Goal: Task Accomplishment & Management: Manage account settings

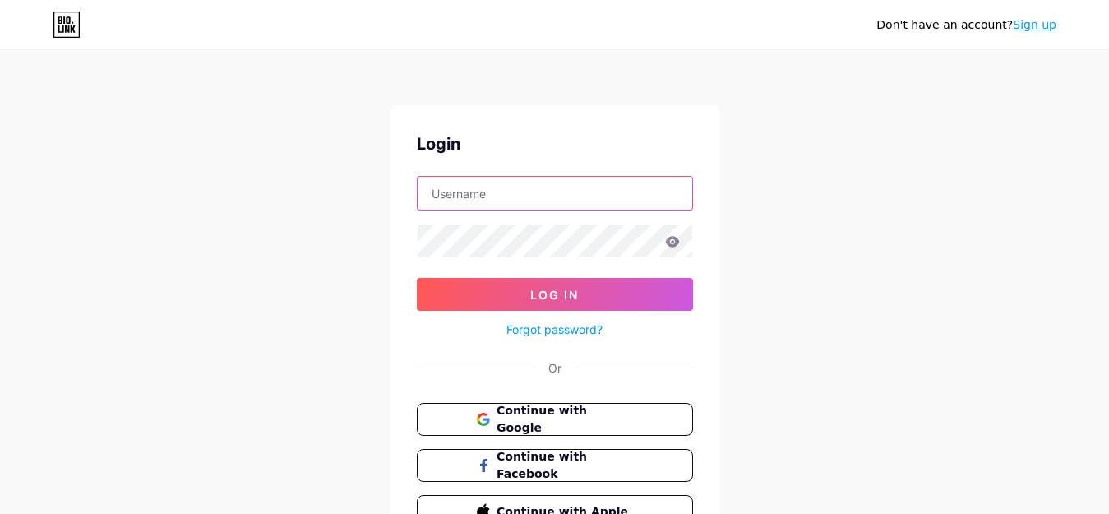
click at [535, 196] on input "text" at bounding box center [555, 193] width 275 height 33
type input "upsale2000@gmail.com"
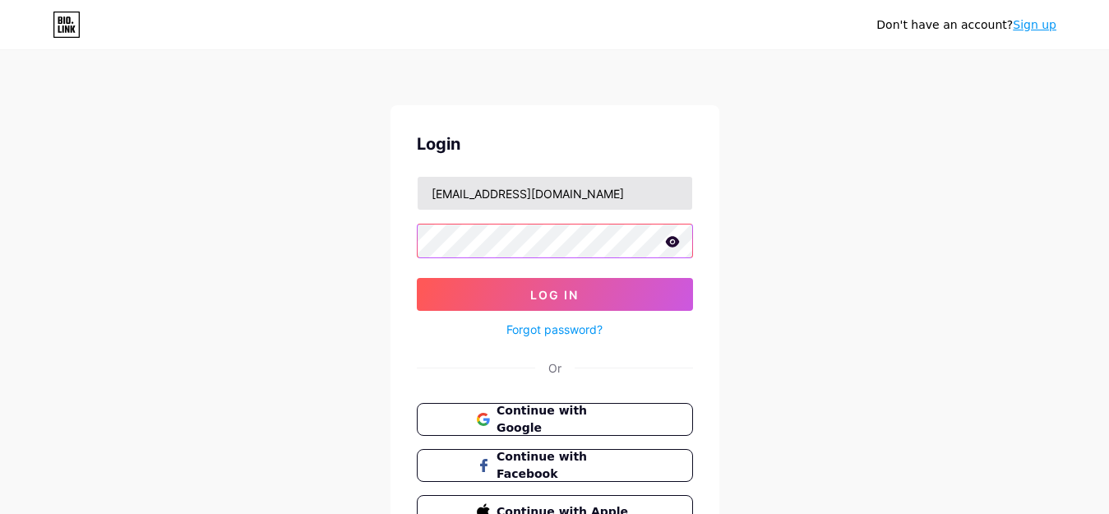
click at [417, 278] on button "Log In" at bounding box center [555, 294] width 276 height 33
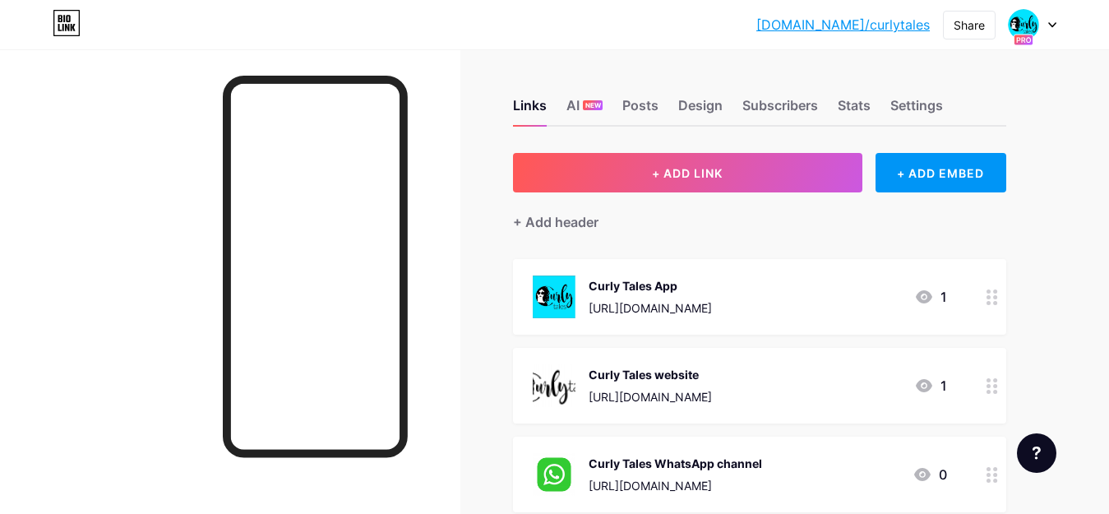
click at [1048, 27] on icon at bounding box center [1052, 25] width 8 height 6
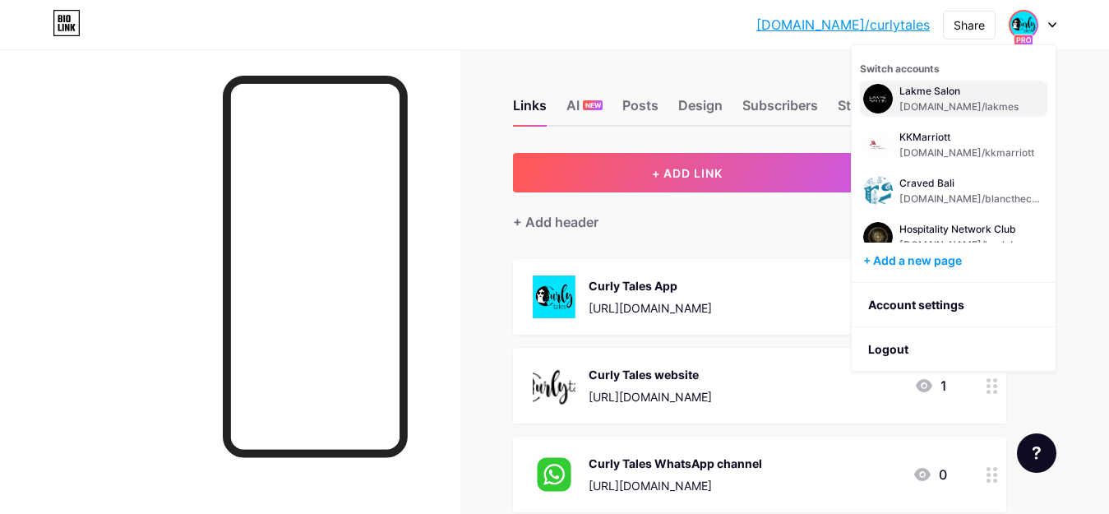
scroll to position [112, 0]
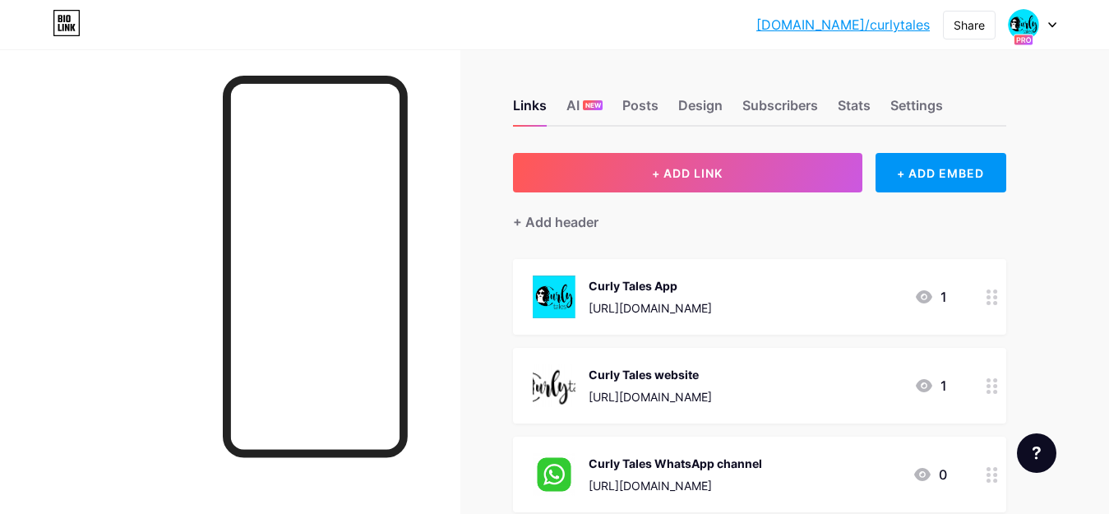
click at [1055, 19] on div at bounding box center [1033, 25] width 48 height 30
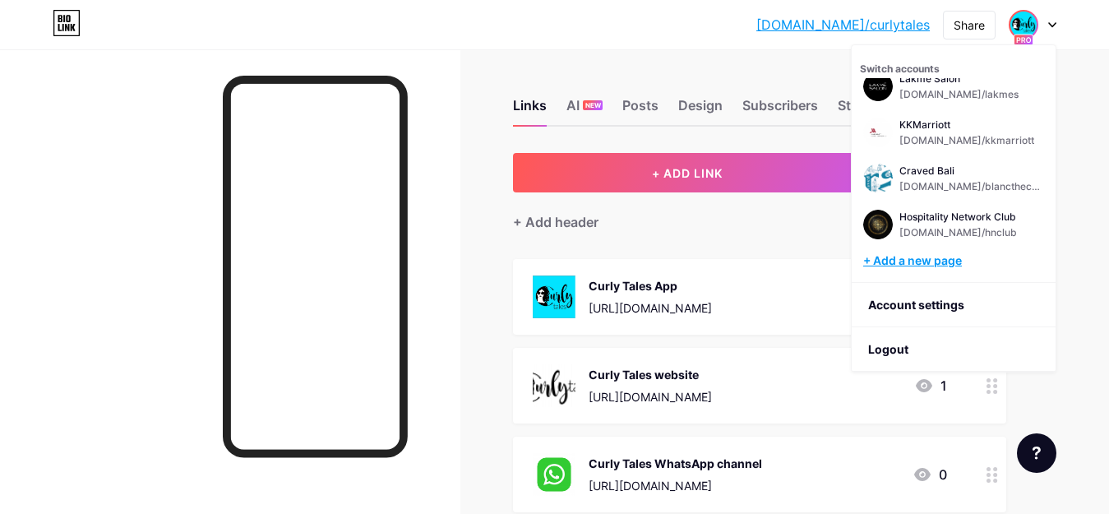
click at [939, 263] on div "+ Add a new page" at bounding box center [955, 260] width 184 height 16
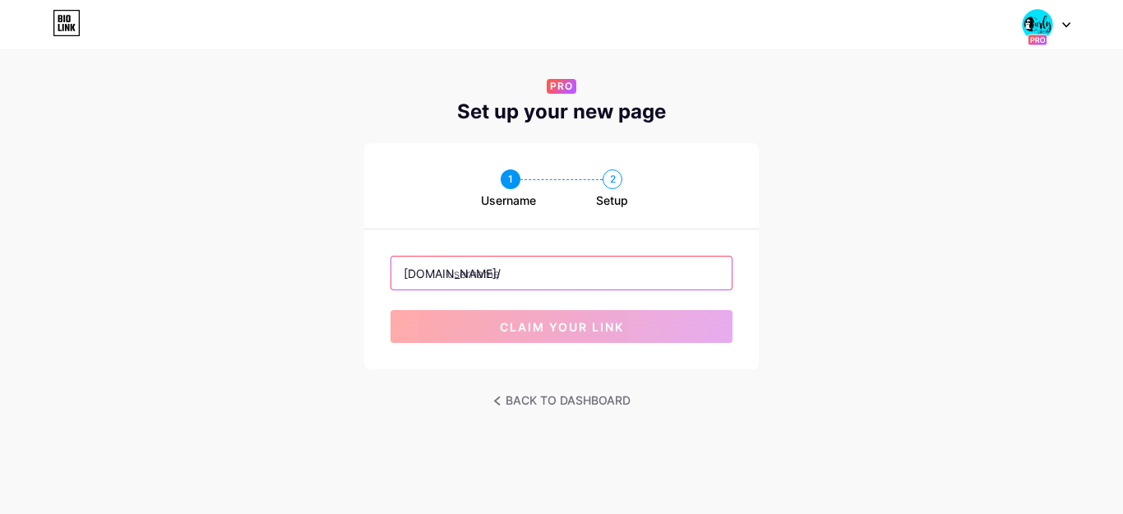
click at [580, 275] on input "text" at bounding box center [561, 272] width 340 height 33
type input "s"
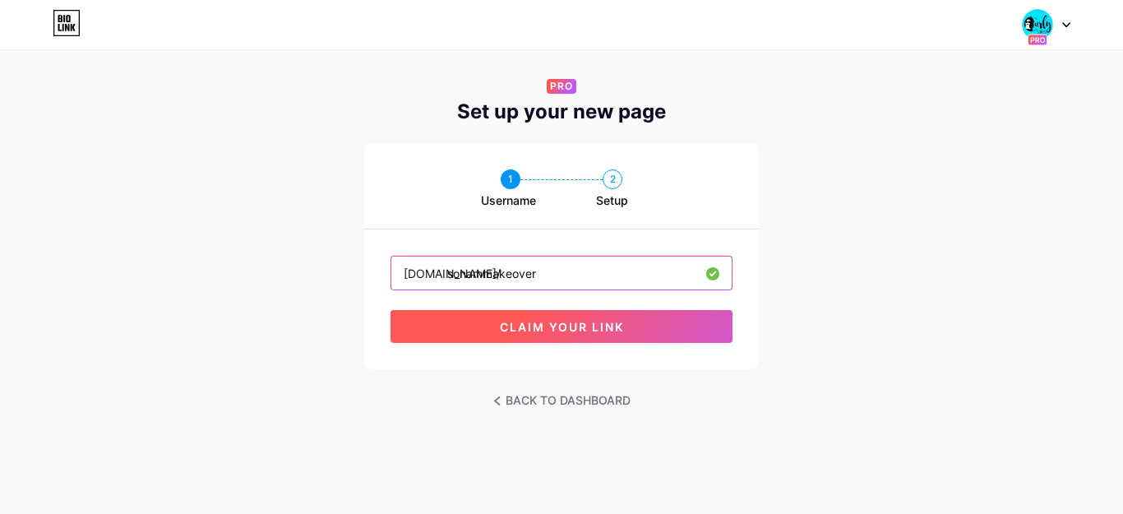
type input "sonammakeover"
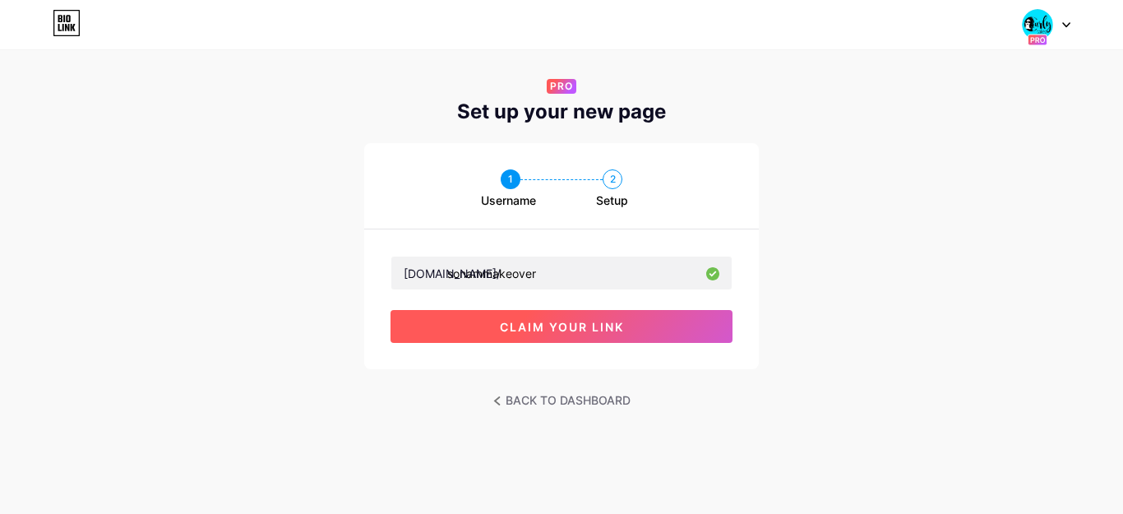
click at [538, 325] on span "claim your link" at bounding box center [562, 327] width 124 height 14
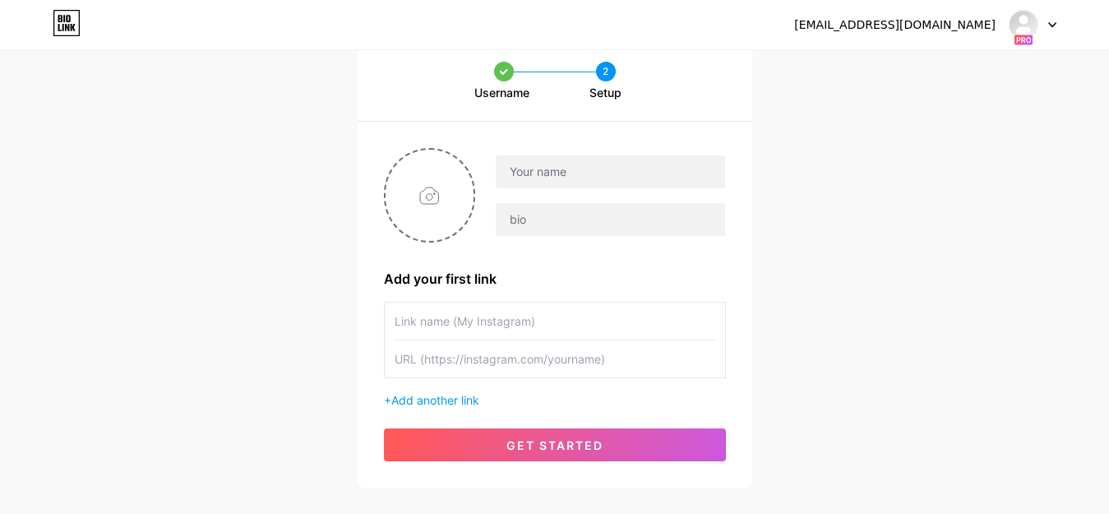
scroll to position [164, 0]
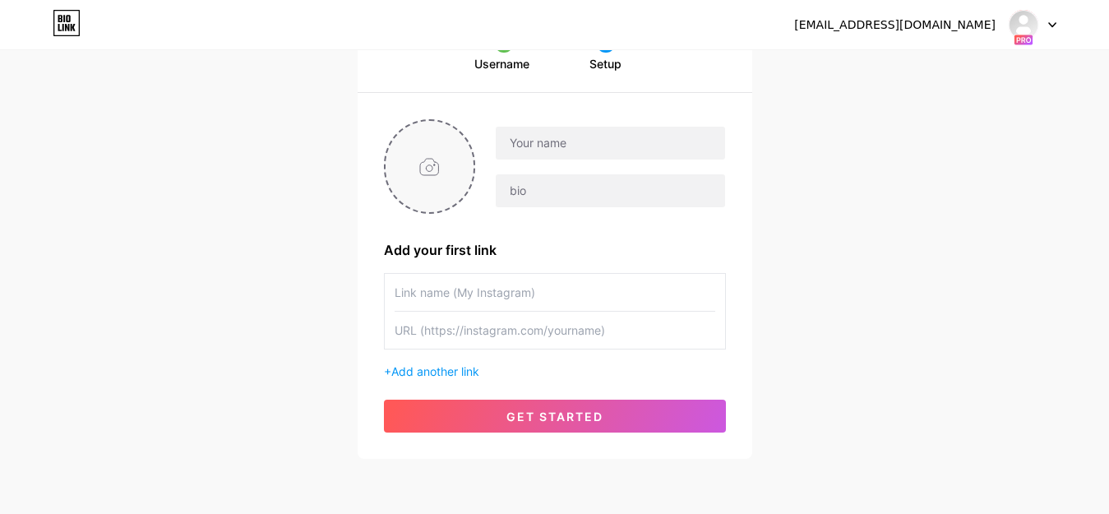
click at [438, 160] on input "file" at bounding box center [429, 166] width 89 height 91
type input "C:\fakepath\Untitled design.png"
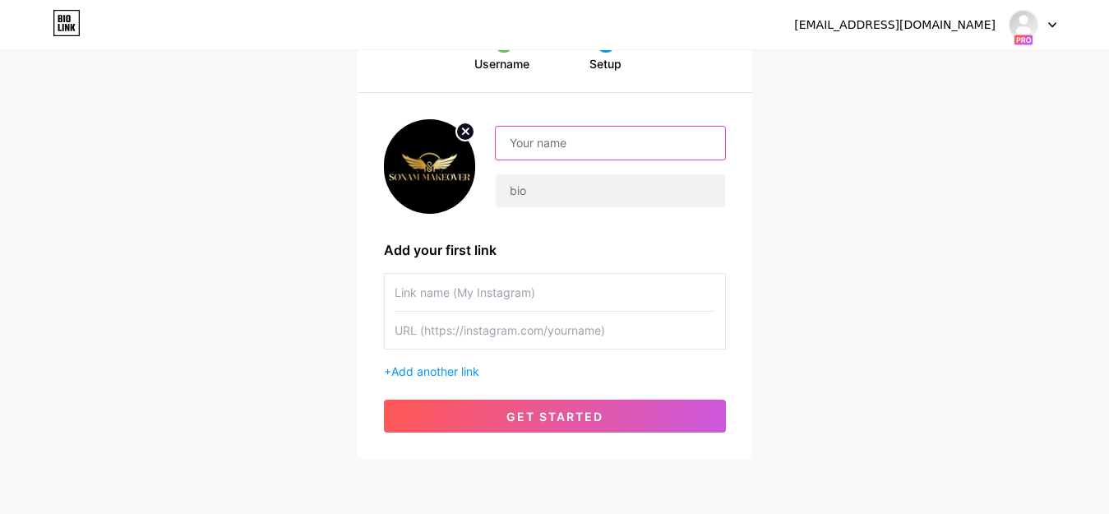
click at [544, 151] on input "text" at bounding box center [610, 143] width 228 height 33
type input "Sonam Makeover"
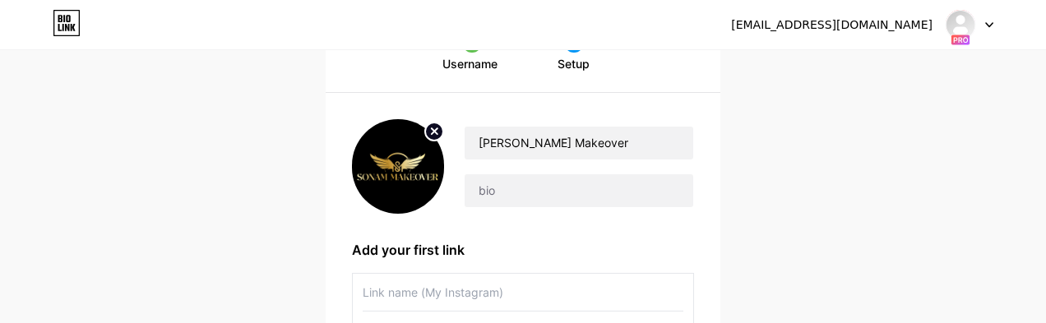
click at [176, 91] on div "Username 2 Setup Sonam Makeover Add your first link + Add another link get star…" at bounding box center [523, 233] width 1046 height 452
drag, startPoint x: 104, startPoint y: 257, endPoint x: 104, endPoint y: 239, distance: 18.1
click at [104, 256] on div "Username 2 Setup Sonam Makeover Add your first link + Add another link get star…" at bounding box center [523, 233] width 1046 height 452
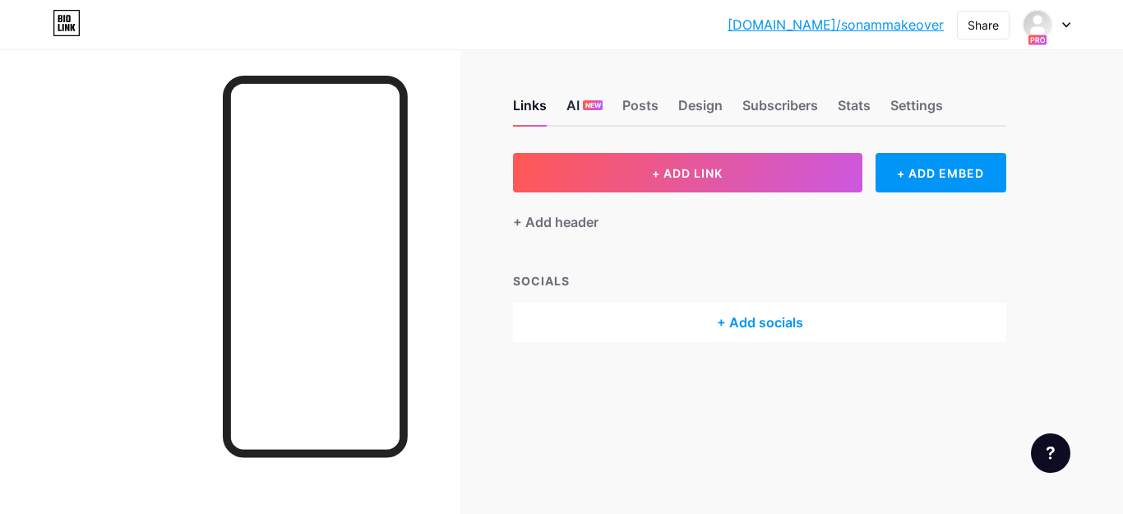
click at [585, 108] on span "NEW" at bounding box center [593, 105] width 16 height 10
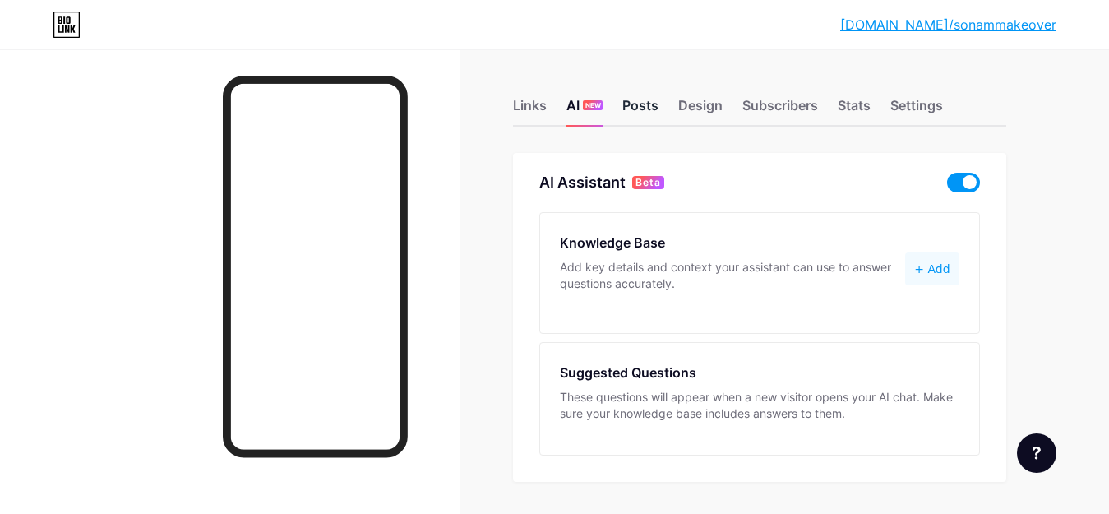
click at [641, 104] on div "Posts" at bounding box center [640, 110] width 36 height 30
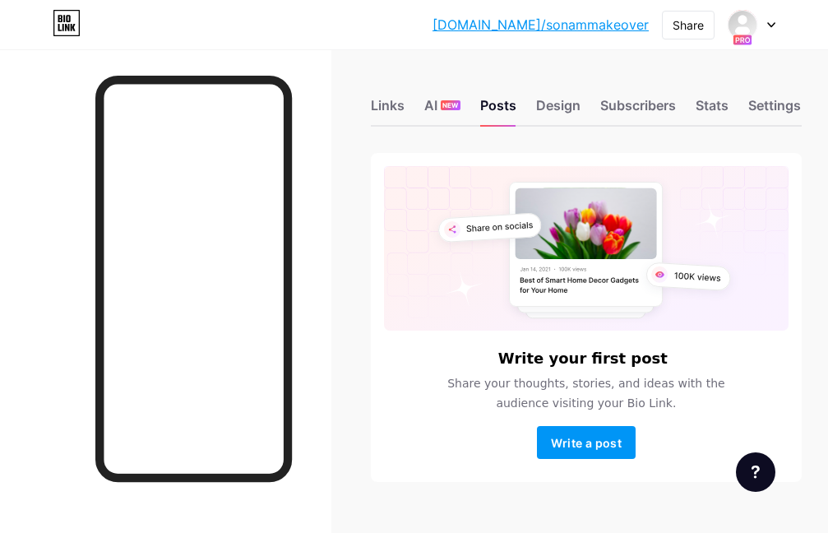
click at [765, 34] on div at bounding box center [751, 25] width 48 height 30
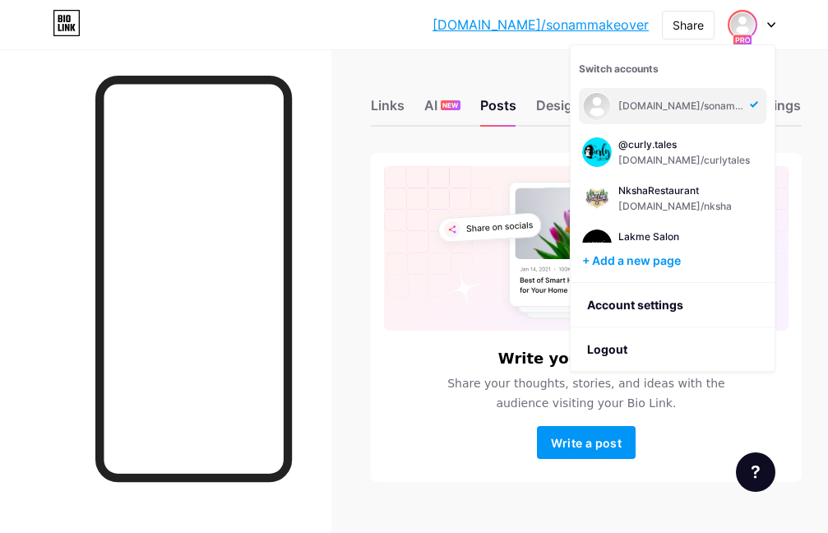
click at [443, 43] on div "bio.link/sonamm... bio.link/sonammakeover Share Switch accounts bio.link/sonamm…" at bounding box center [414, 24] width 828 height 49
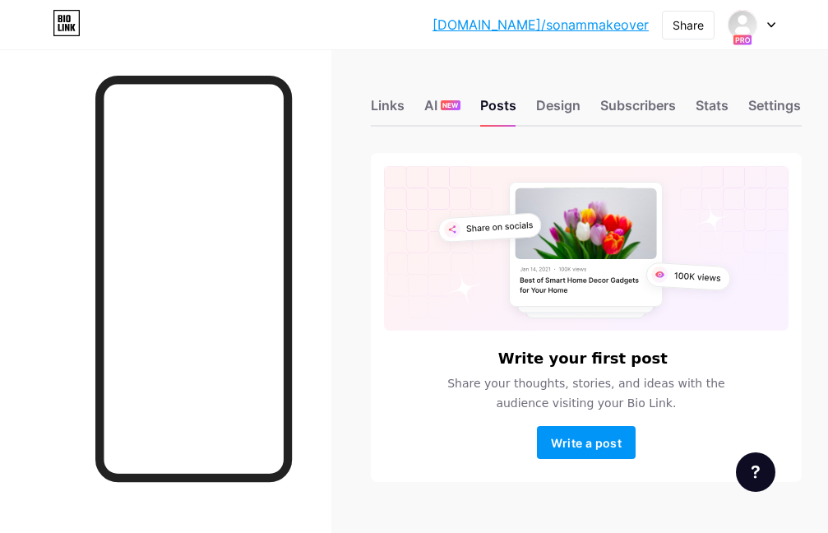
click at [589, 31] on link "bio.link/sonammakeover" at bounding box center [540, 25] width 216 height 20
drag, startPoint x: 487, startPoint y: 25, endPoint x: 651, endPoint y: 33, distance: 163.8
click at [651, 33] on div "bio.link/sonamm... bio.link/sonammakeover Share Switch accounts bio.link/sonamm…" at bounding box center [414, 25] width 828 height 30
copy link "[DOMAIN_NAME]/sonammakeover"
click at [390, 104] on div "Links" at bounding box center [388, 110] width 34 height 30
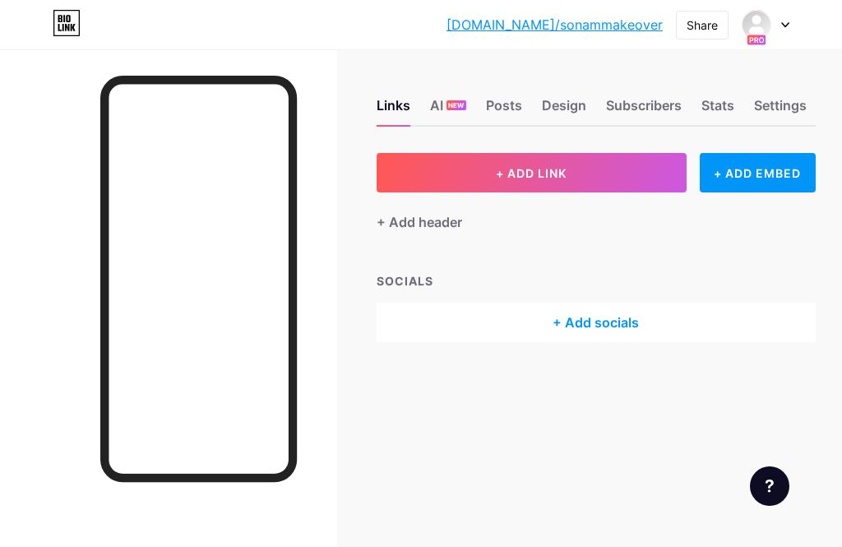
click at [597, 323] on div "+ Add socials" at bounding box center [595, 321] width 439 height 39
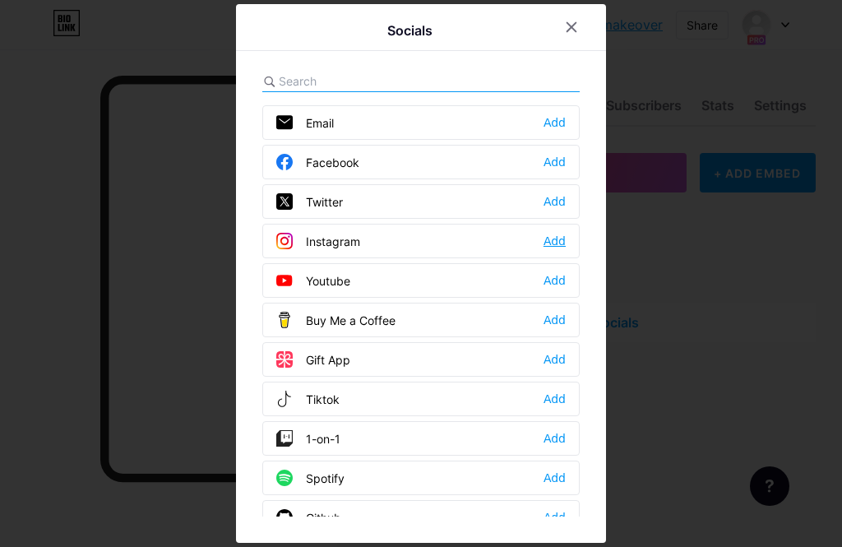
click at [552, 244] on div "Add" at bounding box center [554, 241] width 22 height 16
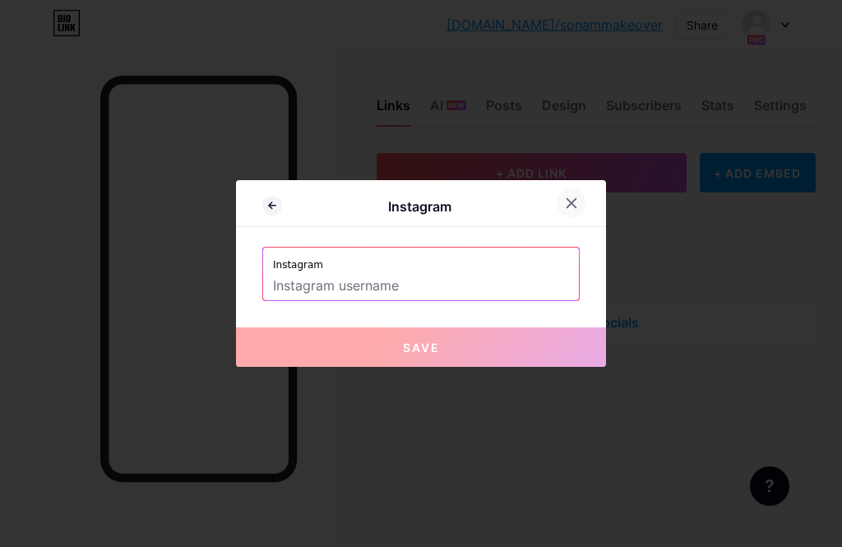
click at [565, 205] on icon at bounding box center [571, 202] width 13 height 13
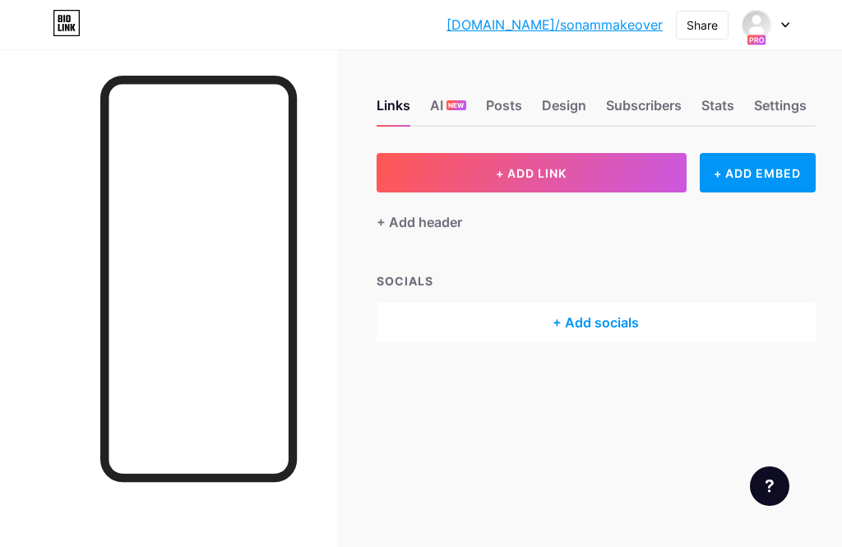
click at [579, 322] on div "+ Add socials" at bounding box center [595, 321] width 439 height 39
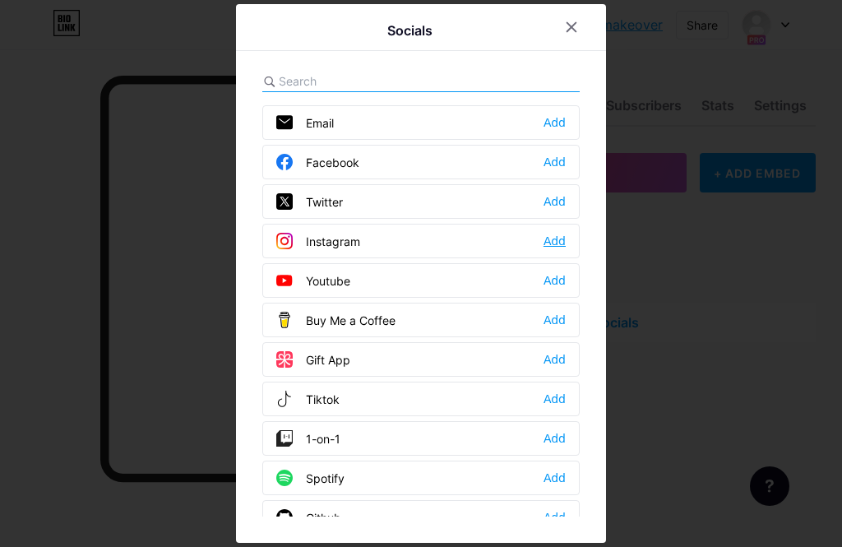
click at [563, 243] on div "Add" at bounding box center [554, 241] width 22 height 16
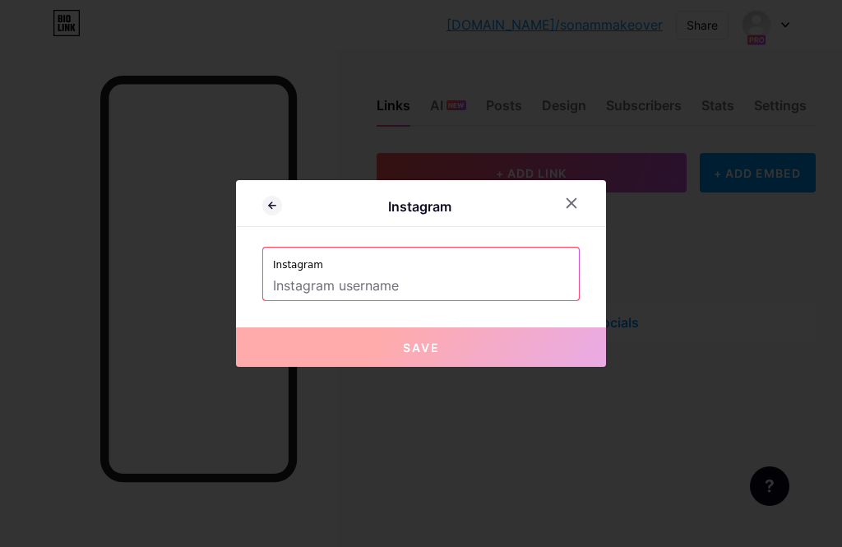
click at [376, 283] on input "text" at bounding box center [421, 286] width 296 height 28
click at [396, 264] on label "Instagram" at bounding box center [421, 259] width 296 height 25
click at [386, 284] on input "text" at bounding box center [421, 286] width 296 height 28
paste input "sonam_muc_"
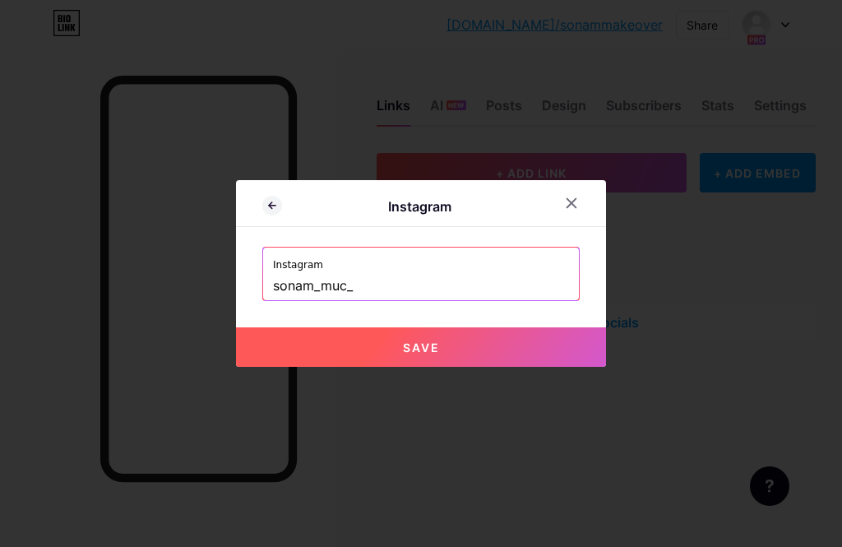
click at [422, 344] on span "Save" at bounding box center [421, 347] width 37 height 14
type input "https://instagram.com/sonam_muc_"
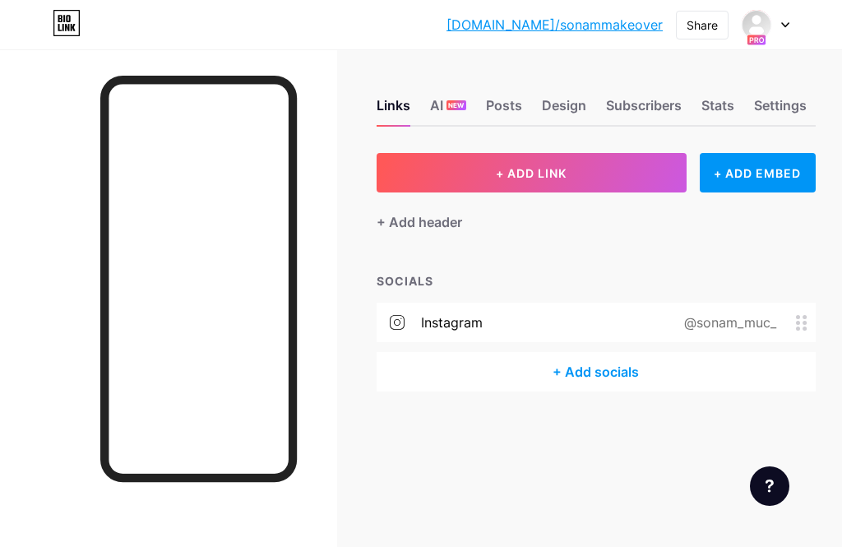
click at [616, 372] on div "+ Add socials" at bounding box center [595, 371] width 439 height 39
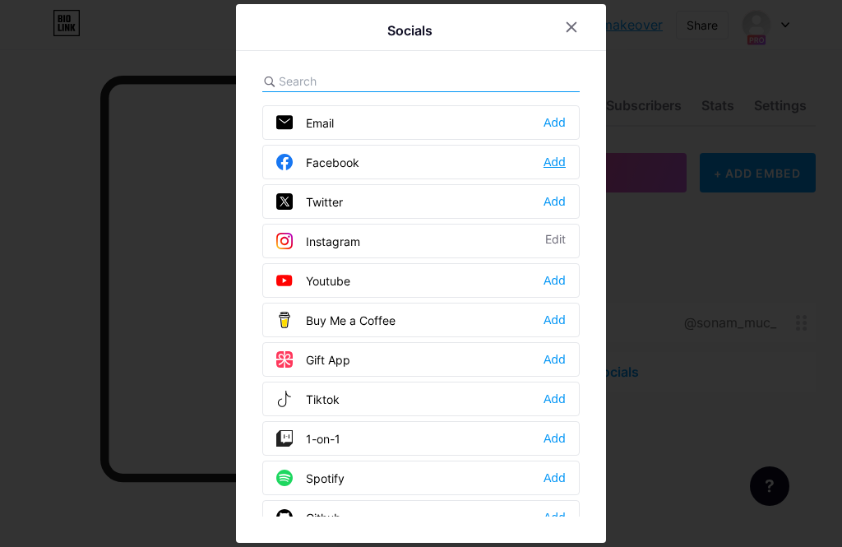
click at [547, 165] on div "Add" at bounding box center [554, 162] width 22 height 16
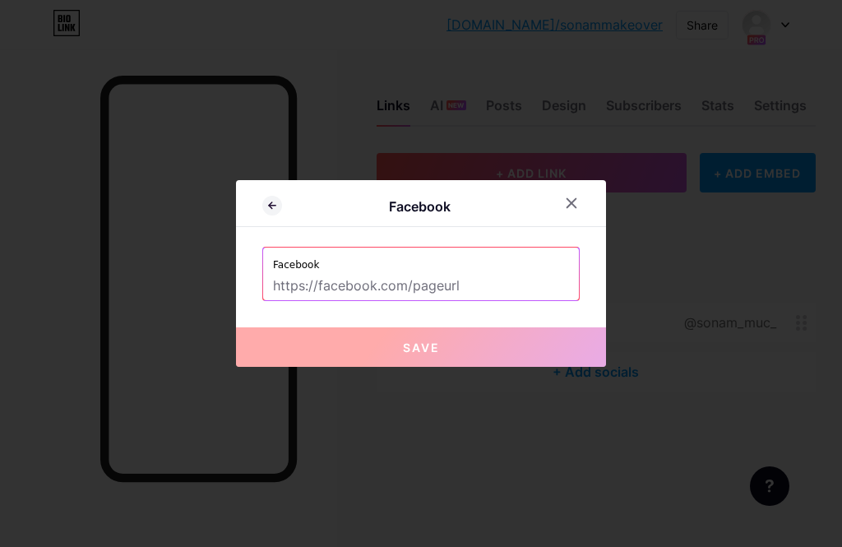
click at [472, 279] on input "text" at bounding box center [421, 286] width 296 height 28
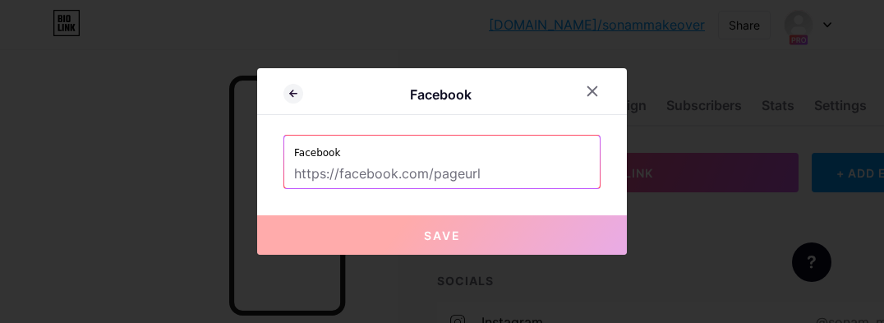
click at [488, 165] on input "text" at bounding box center [442, 174] width 296 height 28
paste input "profile.php?id=61581485127448"
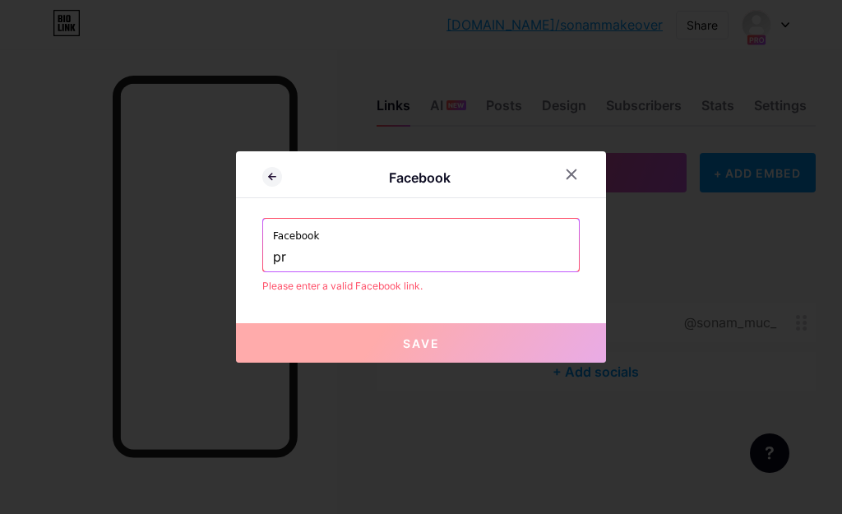
type input "p"
click at [419, 252] on input "text" at bounding box center [421, 257] width 296 height 28
paste input "https://www.facebook.com/profile.php?id=61581485127448"
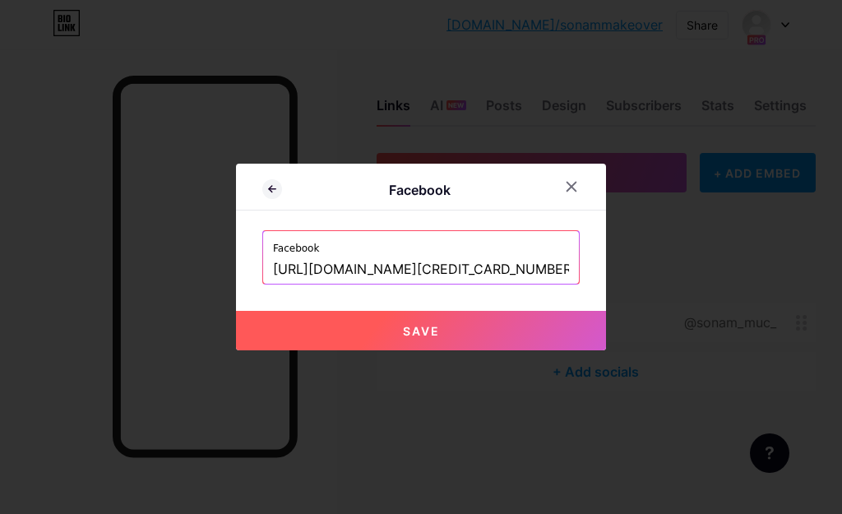
scroll to position [0, 76]
type input "https://www.facebook.com/profile.php?id=61581485127448"
click at [572, 192] on icon at bounding box center [571, 186] width 13 height 13
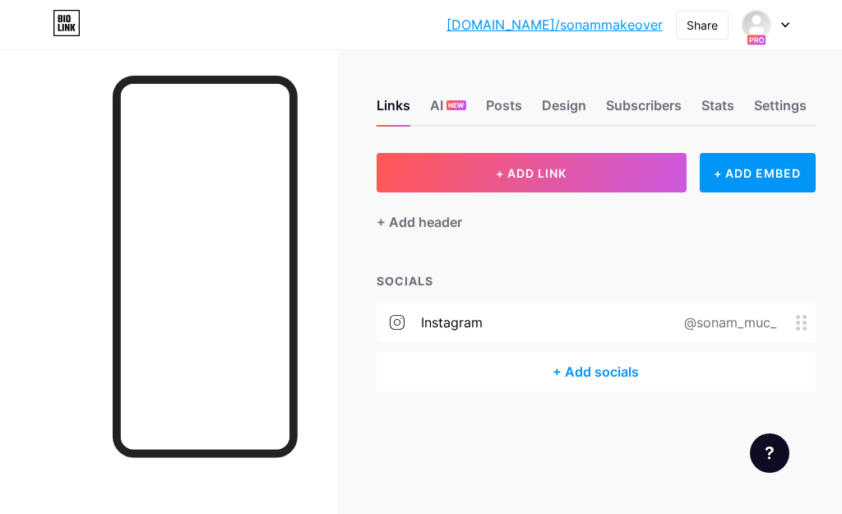
click at [574, 375] on div "+ Add socials" at bounding box center [595, 371] width 439 height 39
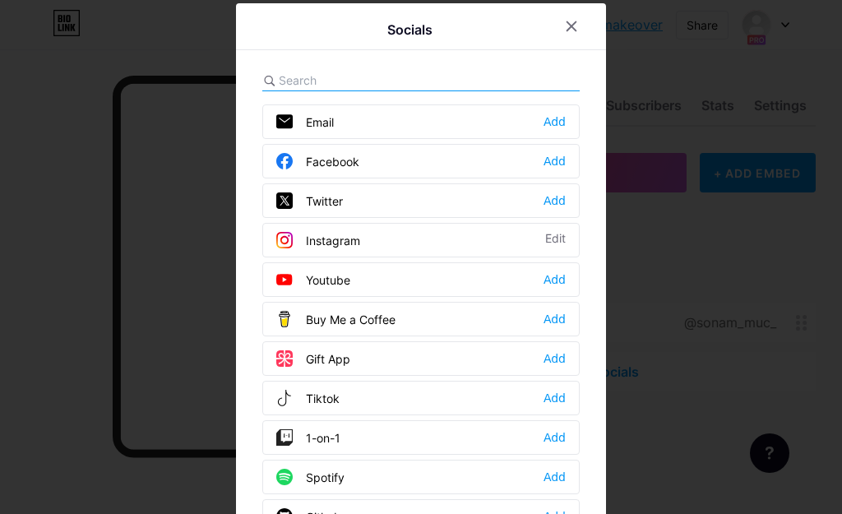
click at [381, 164] on div "Facebook Add" at bounding box center [420, 161] width 317 height 35
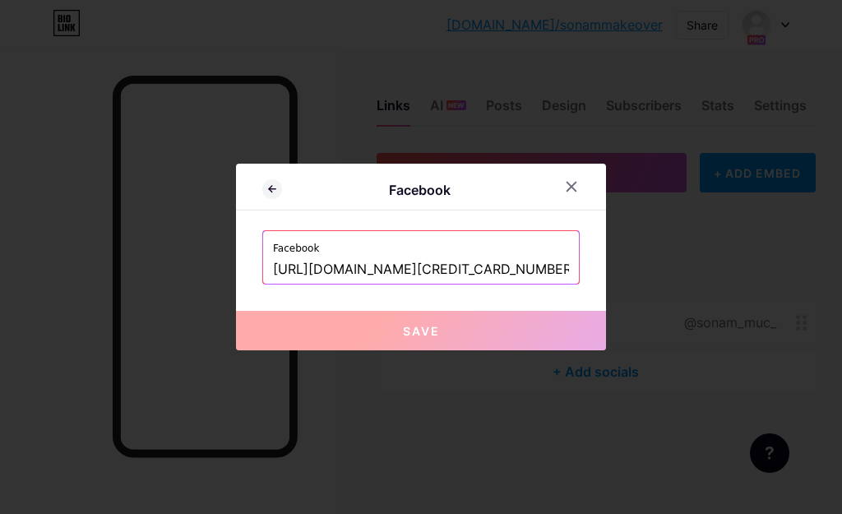
click at [541, 267] on input "https://www.facebook.com/profile.php?id=61581485127448" at bounding box center [421, 270] width 296 height 28
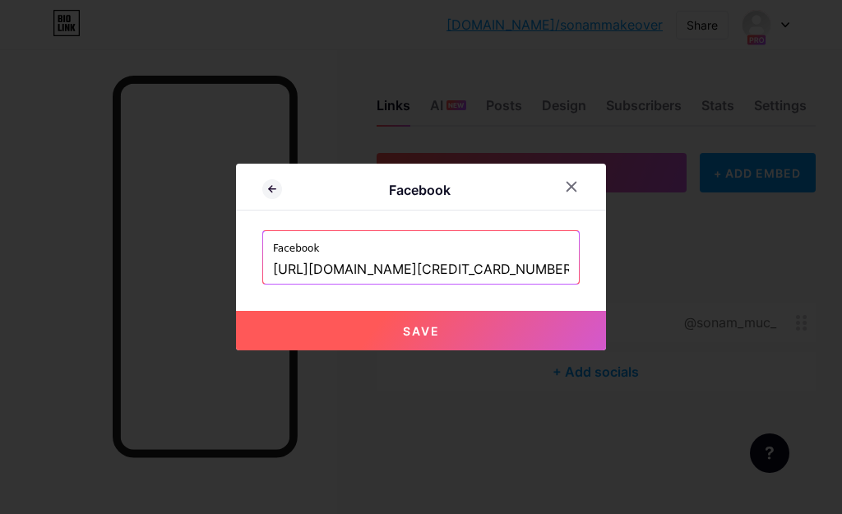
scroll to position [0, 76]
click at [533, 327] on button "Save" at bounding box center [421, 330] width 370 height 39
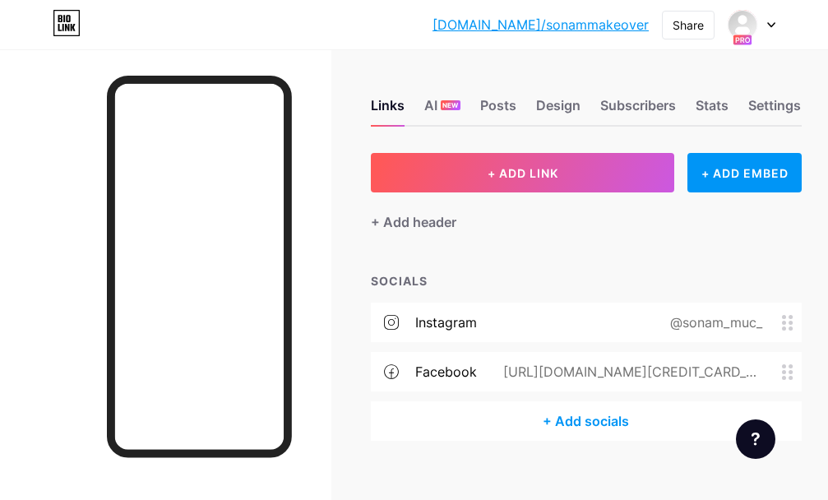
click at [603, 420] on div "+ Add socials" at bounding box center [586, 420] width 431 height 39
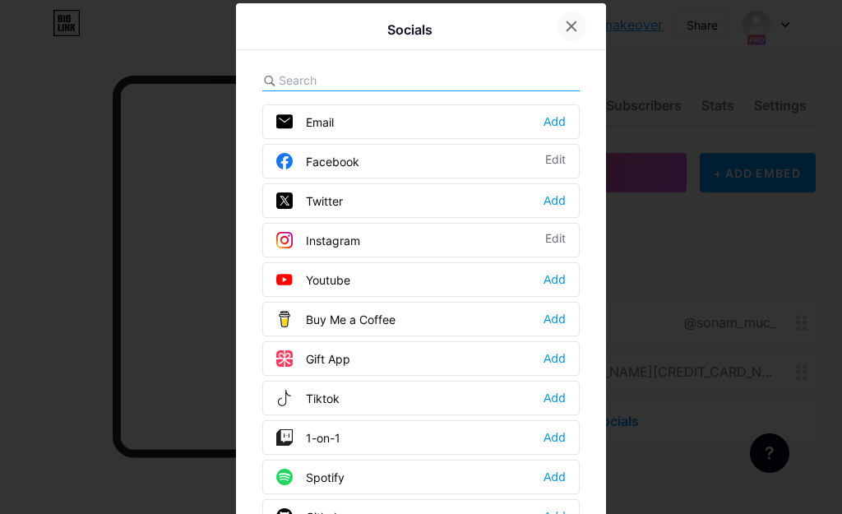
click at [567, 28] on icon at bounding box center [571, 26] width 9 height 9
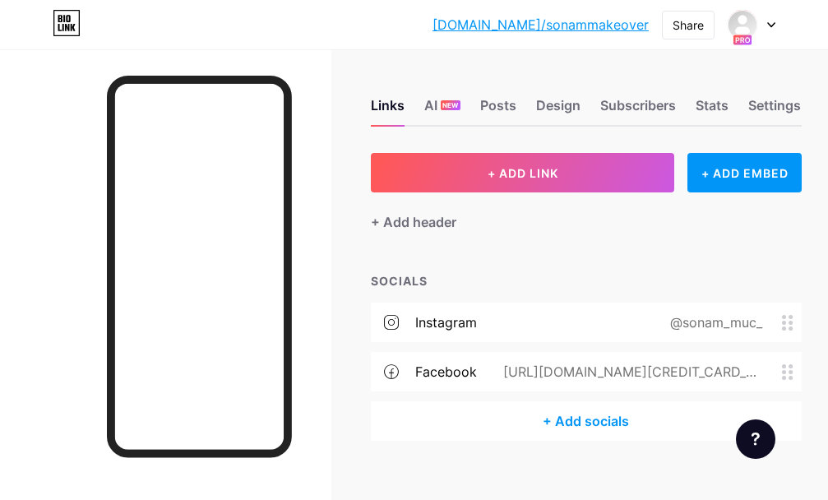
click at [769, 25] on icon at bounding box center [771, 25] width 8 height 6
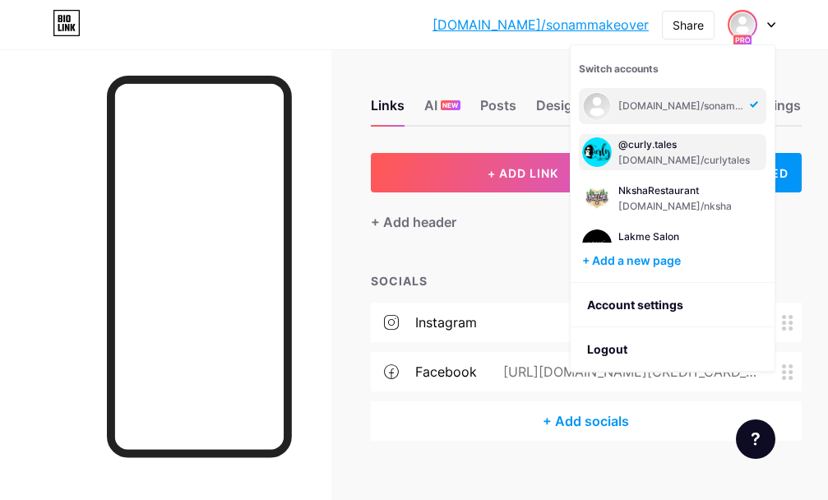
scroll to position [82, 0]
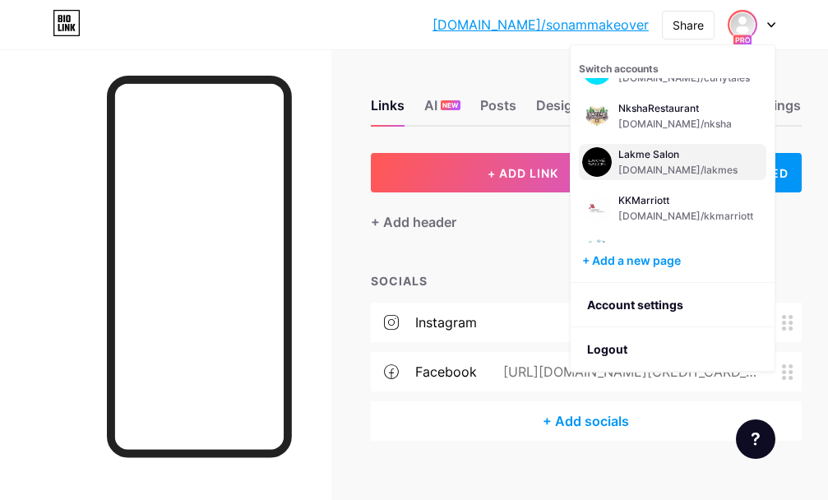
click at [665, 159] on div "Lakme Salon" at bounding box center [679, 154] width 122 height 13
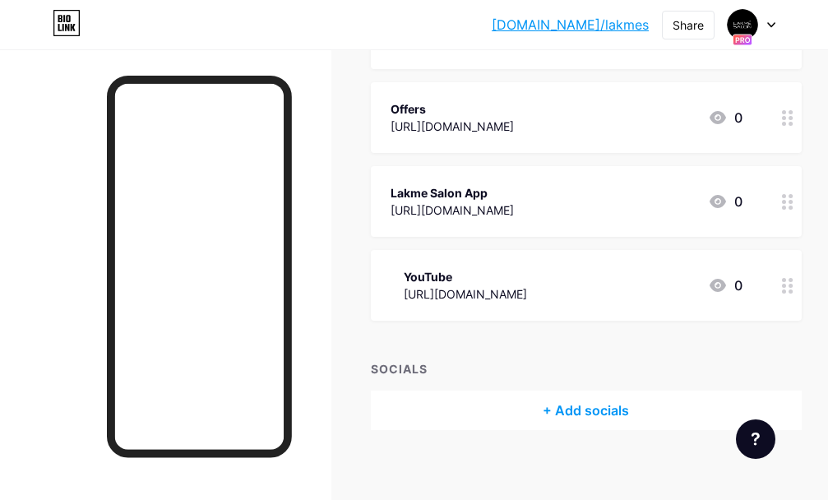
scroll to position [505, 0]
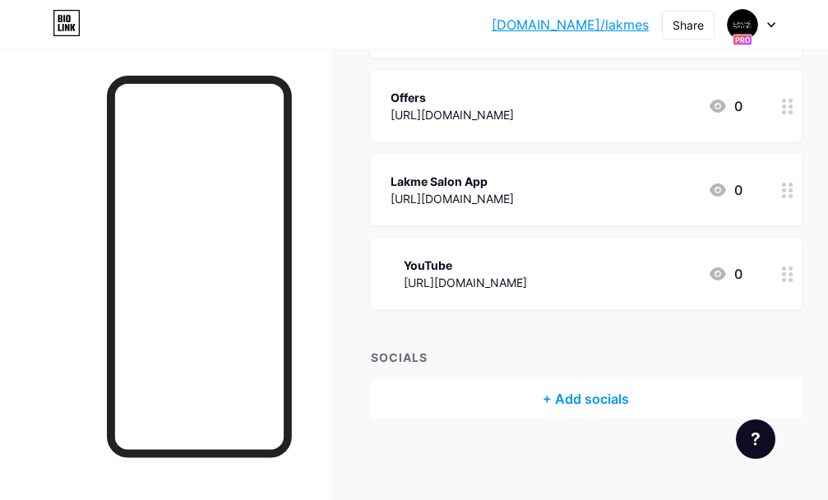
click at [772, 37] on div at bounding box center [751, 25] width 48 height 30
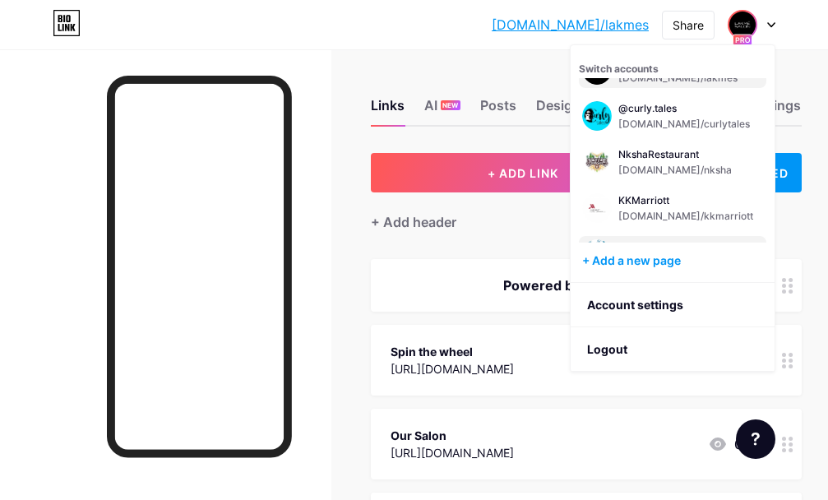
scroll to position [0, 0]
